Goal: Register for event/course

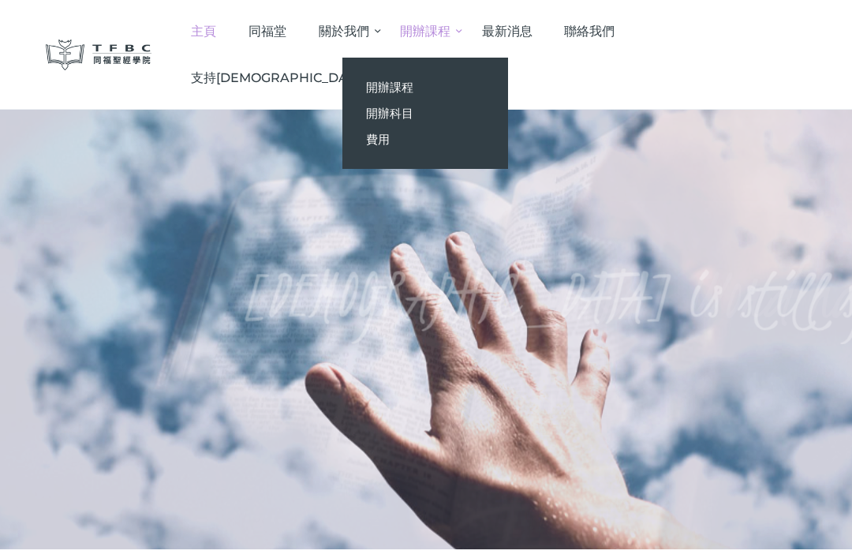
click at [508, 86] on link "開辦課程" at bounding box center [426, 87] width 166 height 26
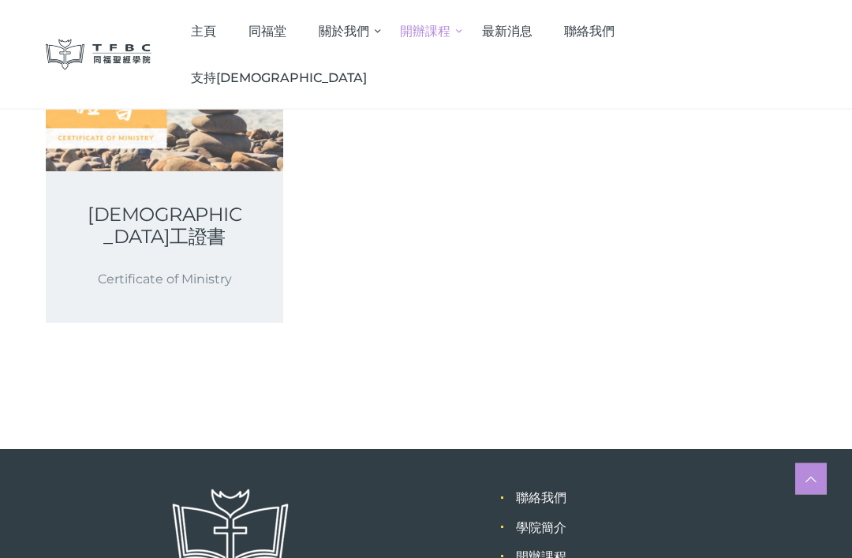
scroll to position [633, 0]
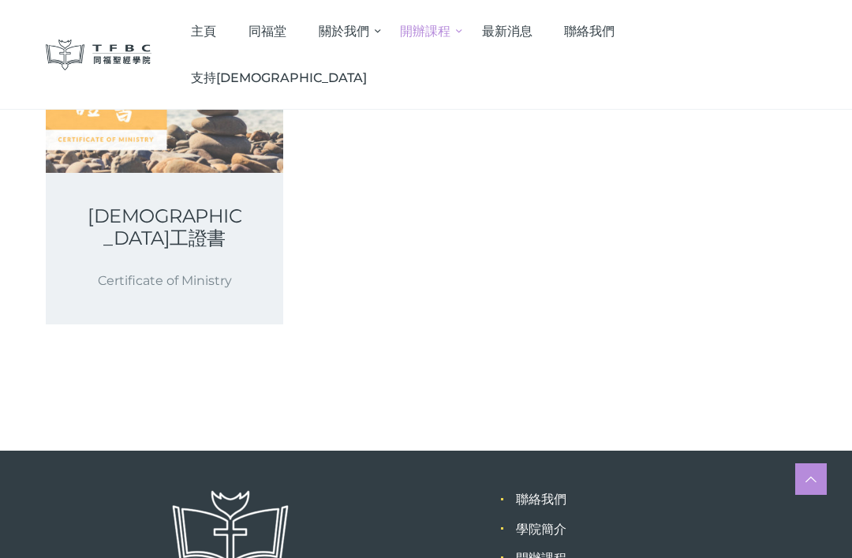
click at [563, 551] on link "開辦課程" at bounding box center [541, 558] width 51 height 15
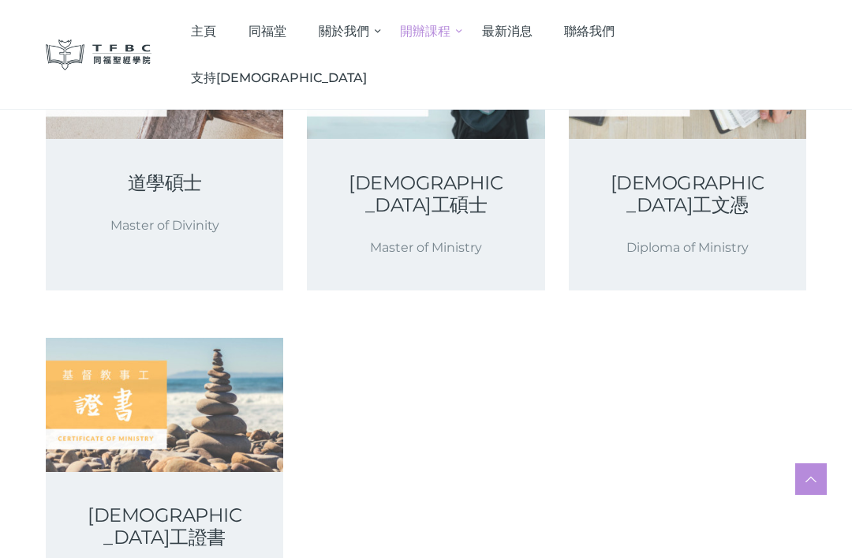
scroll to position [335, 0]
click at [90, 354] on link at bounding box center [165, 403] width 238 height 133
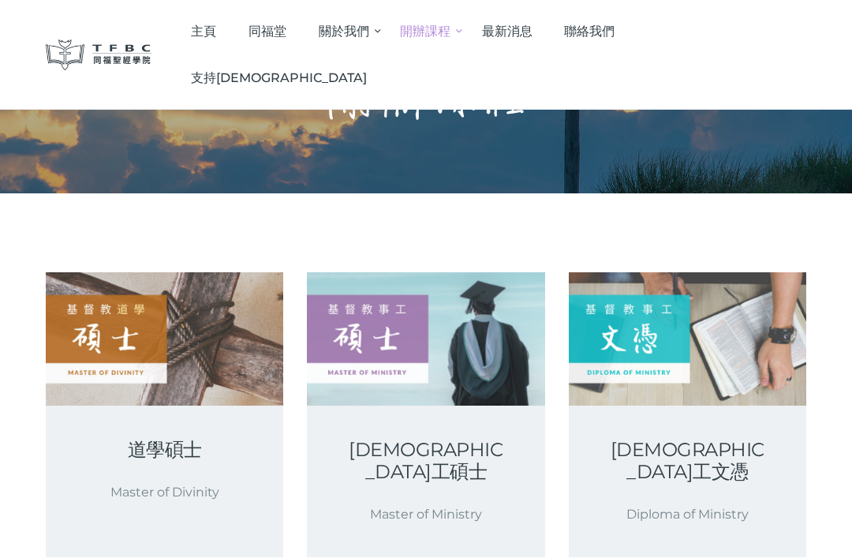
scroll to position [0, 0]
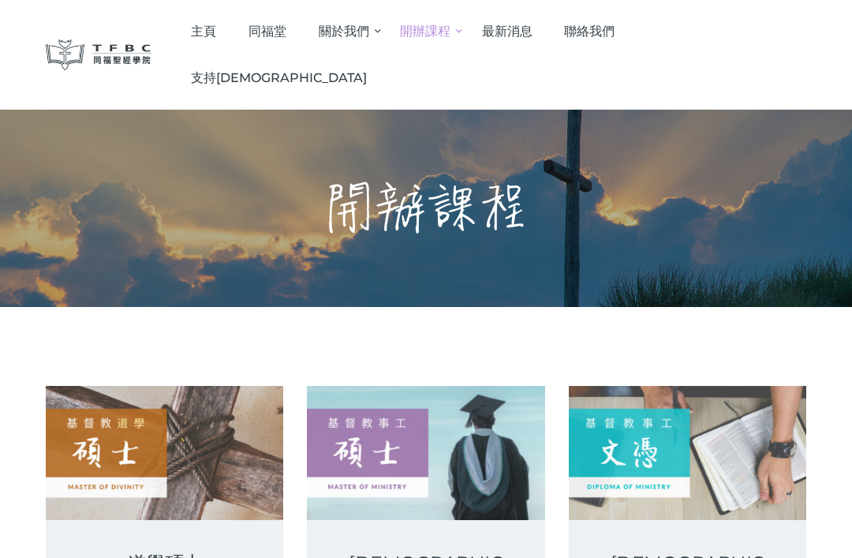
click at [216, 30] on span "主頁" at bounding box center [203, 31] width 25 height 15
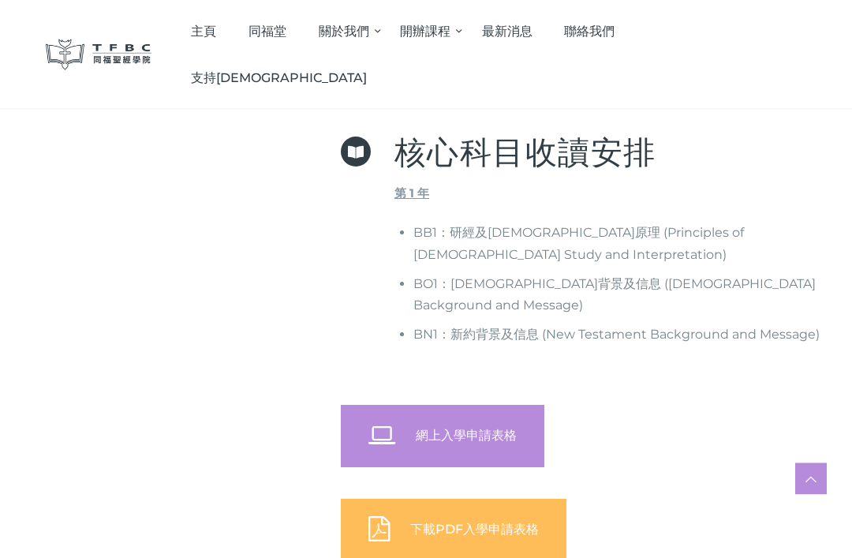
scroll to position [674, 0]
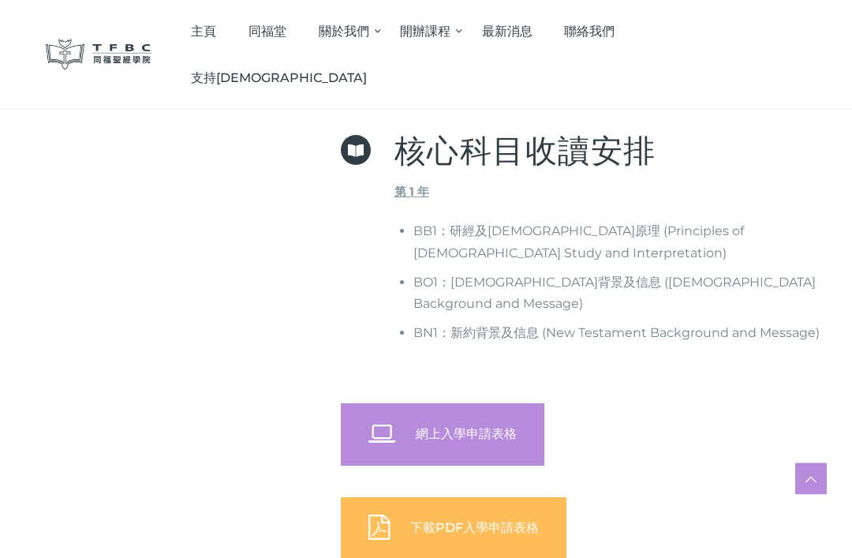
click at [499, 427] on span "網上入學申請表格" at bounding box center [466, 434] width 101 height 15
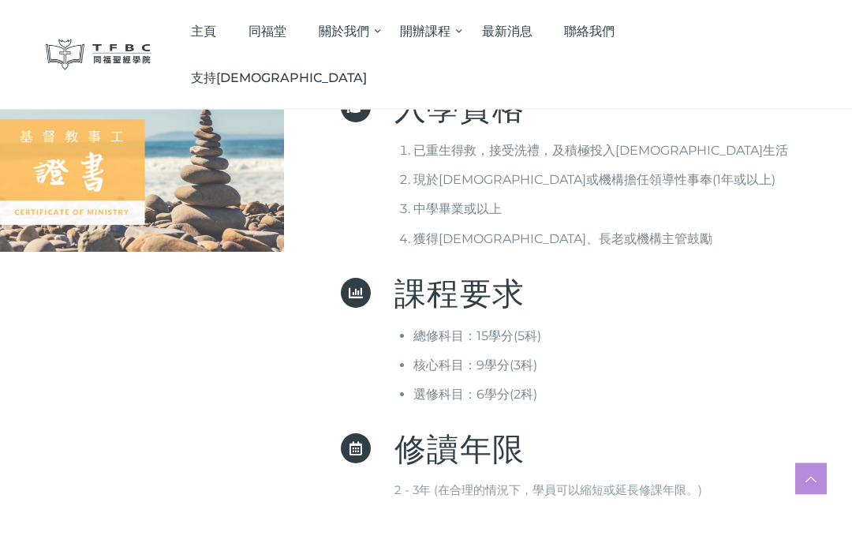
scroll to position [155, 0]
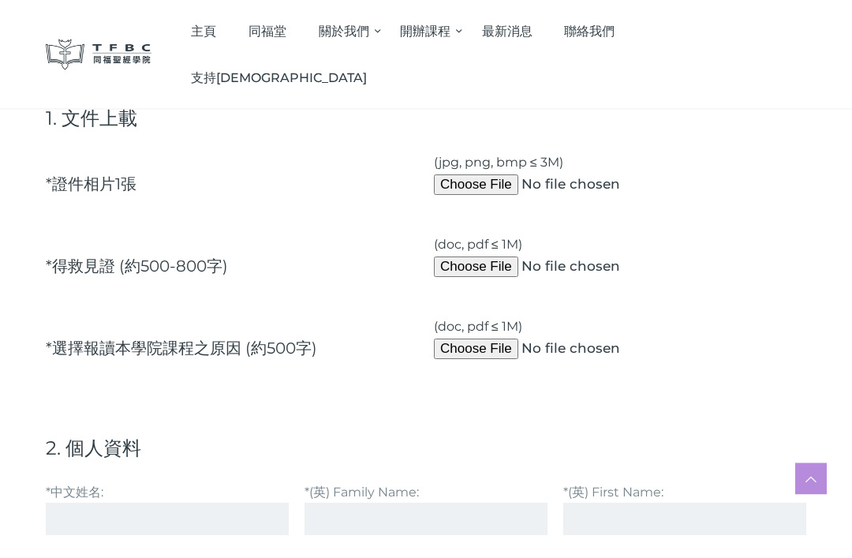
scroll to position [161, 0]
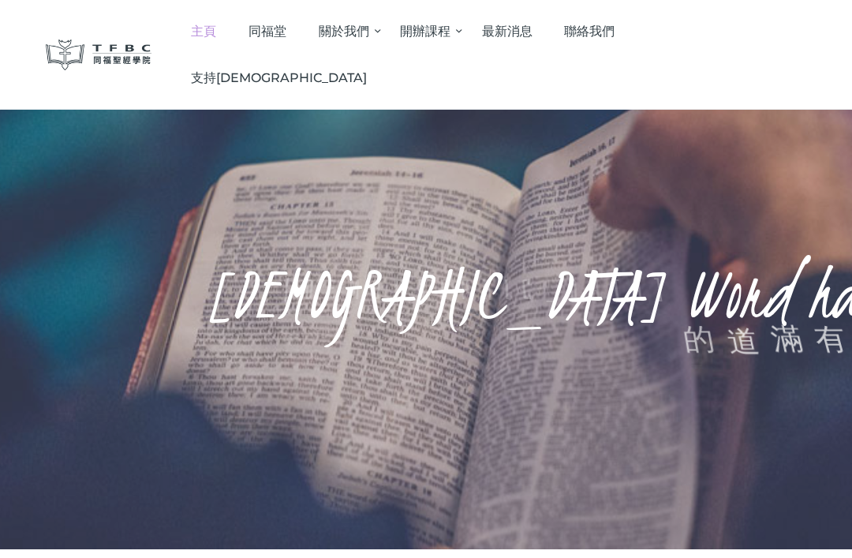
click at [286, 27] on span "同福堂" at bounding box center [268, 31] width 38 height 15
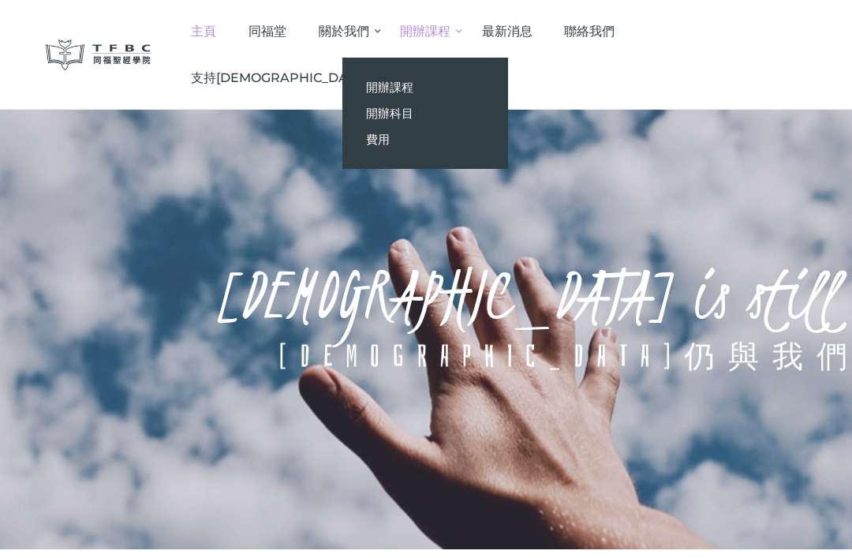
click at [533, 30] on span "最新消息" at bounding box center [507, 31] width 51 height 15
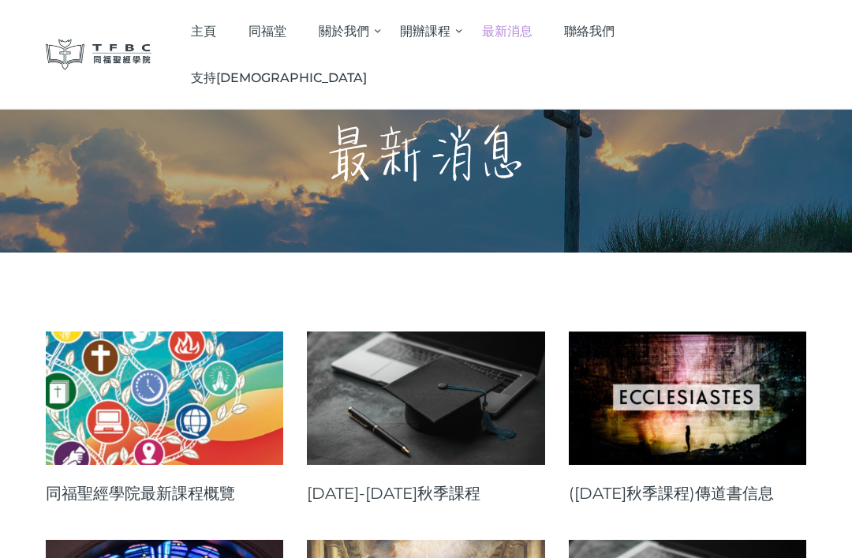
scroll to position [8, 0]
click at [390, 407] on link at bounding box center [426, 397] width 238 height 133
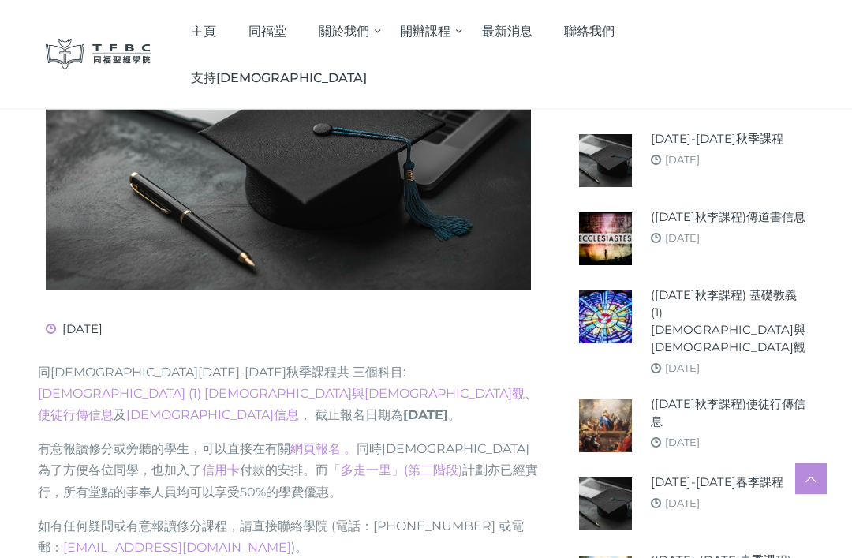
scroll to position [305, 0]
click at [431, 386] on link "基礎教義 (1) 聖靈觀與教會觀" at bounding box center [281, 393] width 487 height 15
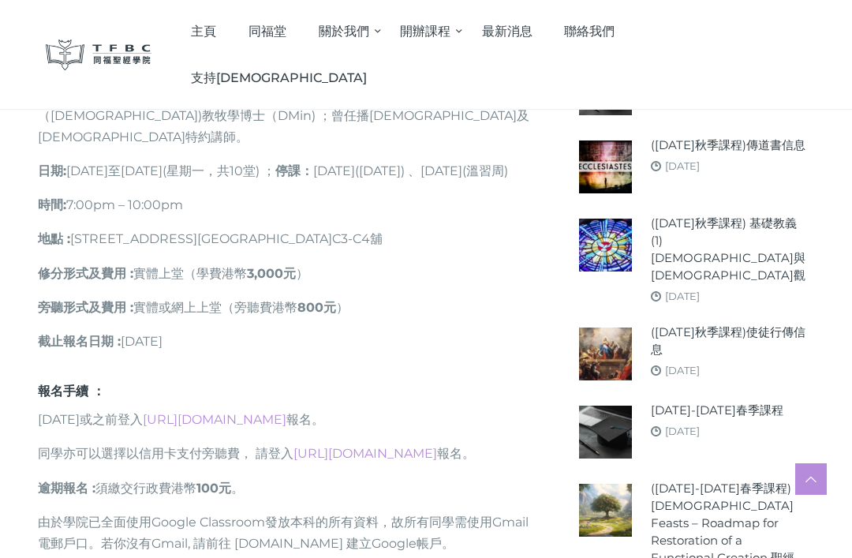
scroll to position [949, 0]
click at [354, 447] on link "[URL][DOMAIN_NAME]" at bounding box center [366, 454] width 144 height 15
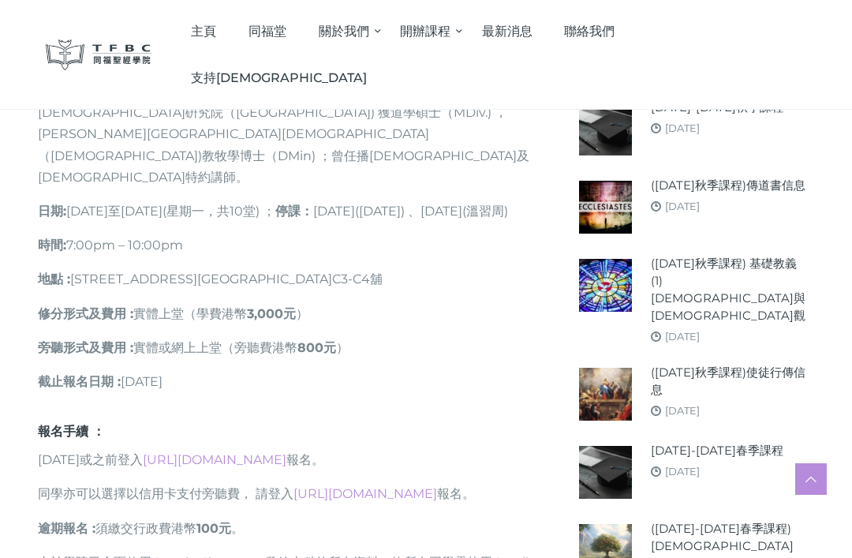
scroll to position [907, 0]
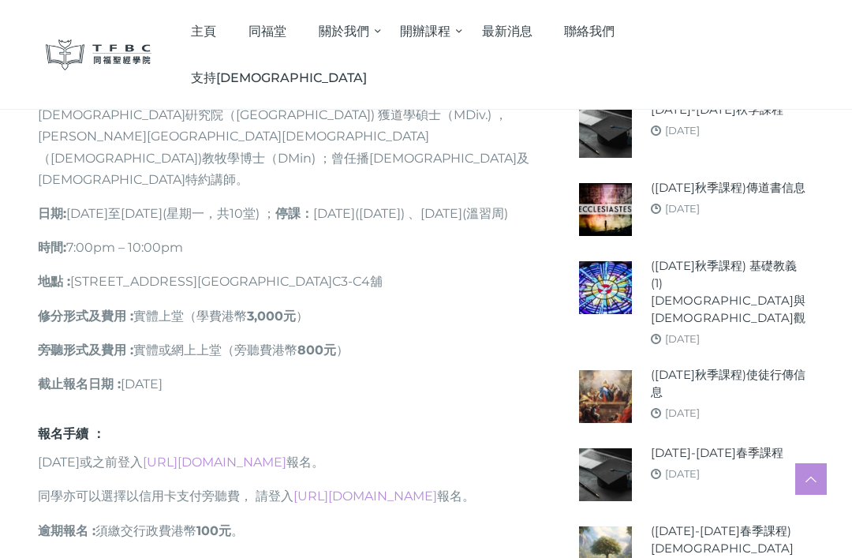
click at [700, 202] on link "[DATE]" at bounding box center [682, 208] width 35 height 13
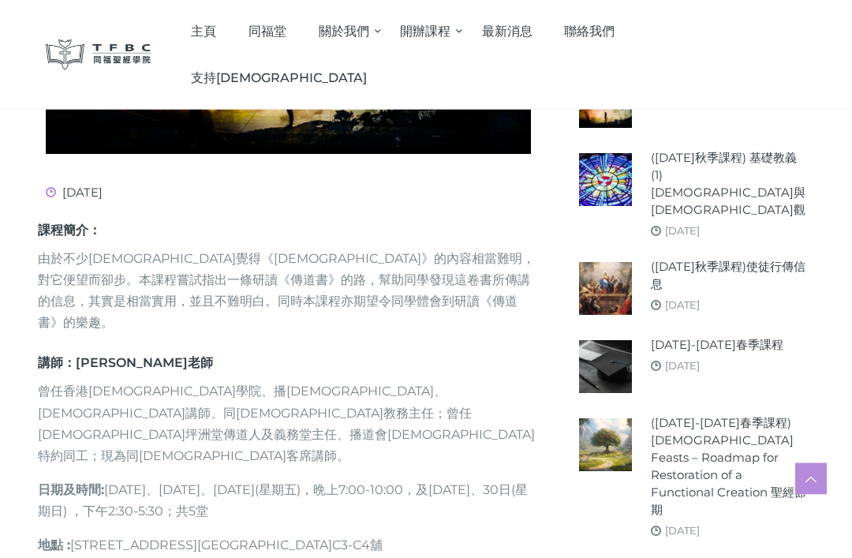
scroll to position [443, 0]
click at [702, 182] on link "([DATE]秋季課程) 基礎教義 (1) [DEMOGRAPHIC_DATA]與[DEMOGRAPHIC_DATA]觀" at bounding box center [728, 183] width 155 height 69
